Goal: Information Seeking & Learning: Find contact information

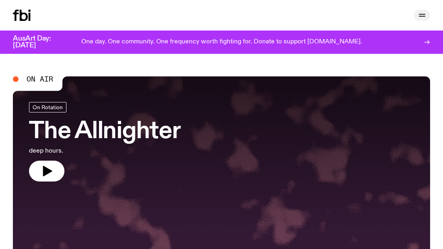
click at [423, 12] on icon "button" at bounding box center [422, 15] width 10 height 10
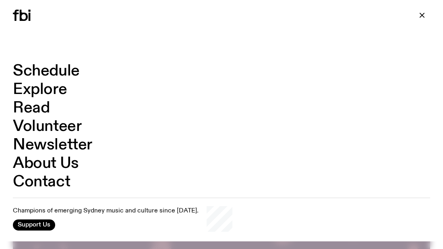
click at [53, 180] on link "Contact" at bounding box center [41, 182] width 57 height 15
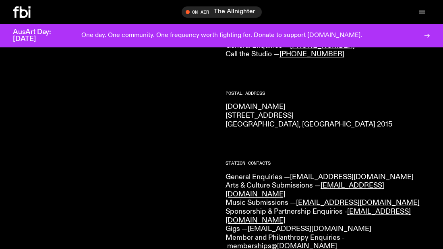
scroll to position [161, 0]
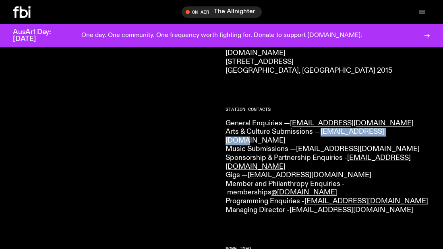
drag, startPoint x: 403, startPoint y: 131, endPoint x: 323, endPoint y: 131, distance: 80.1
click at [323, 131] on p "General Enquiries — [EMAIL_ADDRESS][DOMAIN_NAME] Arts & Culture Submissions — […" at bounding box center [327, 168] width 204 height 96
click at [404, 151] on p "General Enquiries — [EMAIL_ADDRESS][DOMAIN_NAME] Arts & Culture Submissions — […" at bounding box center [327, 168] width 204 height 96
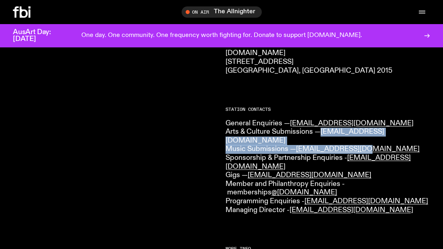
drag, startPoint x: 368, startPoint y: 141, endPoint x: 322, endPoint y: 132, distance: 46.4
click at [322, 132] on p "General Enquiries — [EMAIL_ADDRESS][DOMAIN_NAME] Arts & Culture Submissions — […" at bounding box center [327, 168] width 204 height 96
copy p "[EMAIL_ADDRESS][DOMAIN_NAME] Music Submissions — [EMAIL_ADDRESS][DOMAIN_NAME]"
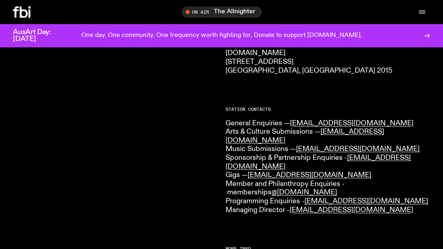
click at [255, 188] on p "General Enquiries — [EMAIL_ADDRESS][DOMAIN_NAME] Arts & Culture Submissions — […" at bounding box center [327, 168] width 204 height 96
drag, startPoint x: 317, startPoint y: 169, endPoint x: 249, endPoint y: 167, distance: 67.2
click at [249, 167] on p "General Enquiries — [EMAIL_ADDRESS][DOMAIN_NAME] Arts & Culture Submissions — […" at bounding box center [327, 168] width 204 height 96
copy link "[EMAIL_ADDRESS][DOMAIN_NAME]"
